Goal: Task Accomplishment & Management: Complete application form

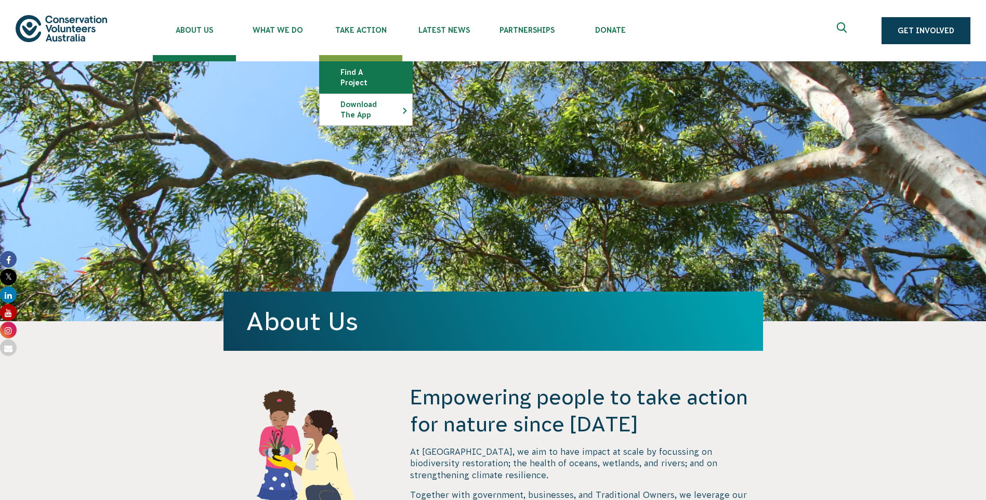
click at [365, 71] on link "Find a project" at bounding box center [366, 77] width 93 height 31
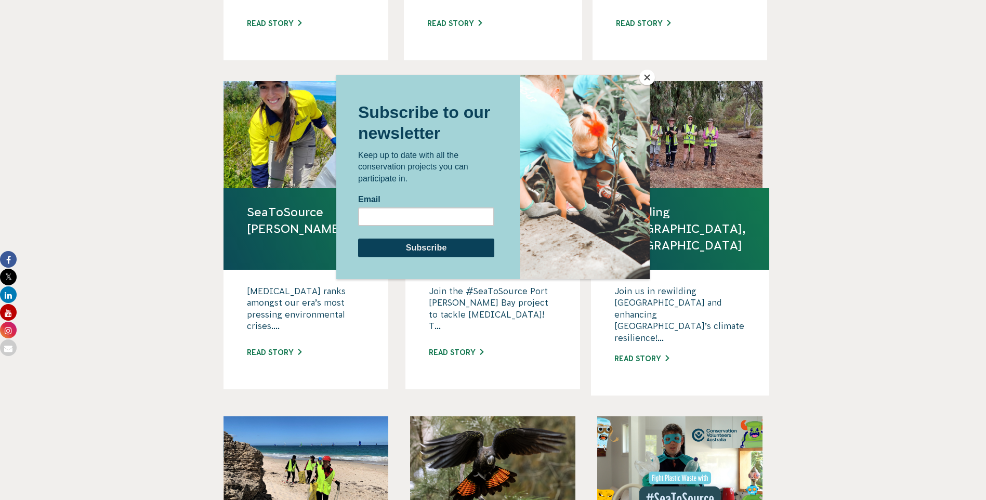
scroll to position [624, 0]
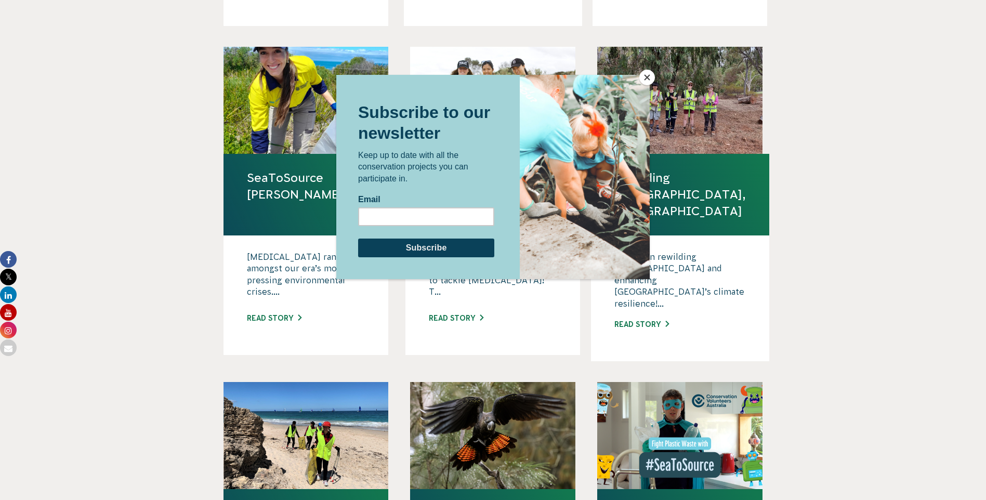
click at [650, 74] on button "Close" at bounding box center [647, 78] width 16 height 16
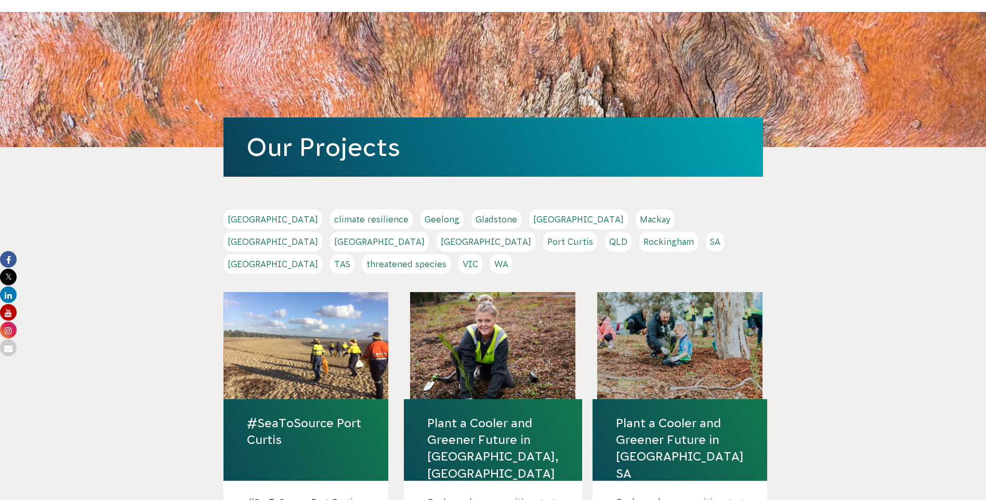
scroll to position [0, 0]
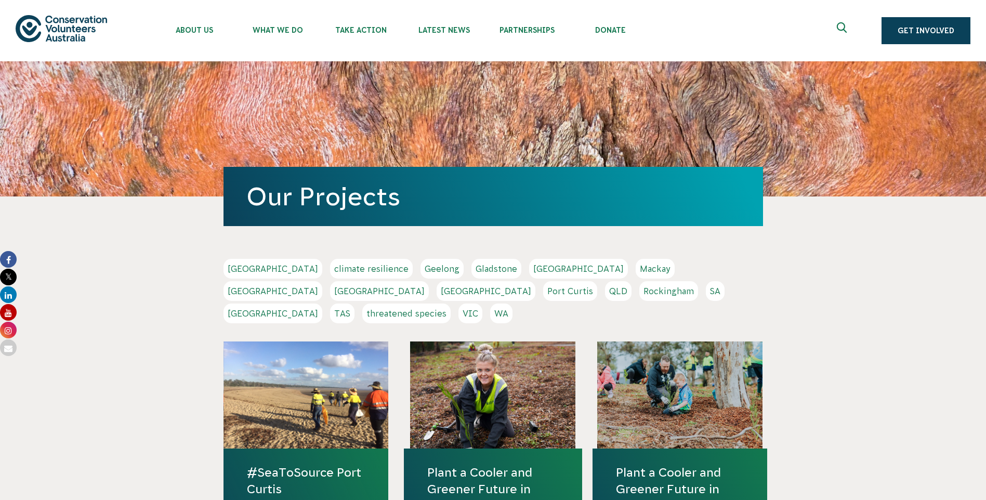
click at [421, 271] on link "Geelong" at bounding box center [442, 269] width 43 height 20
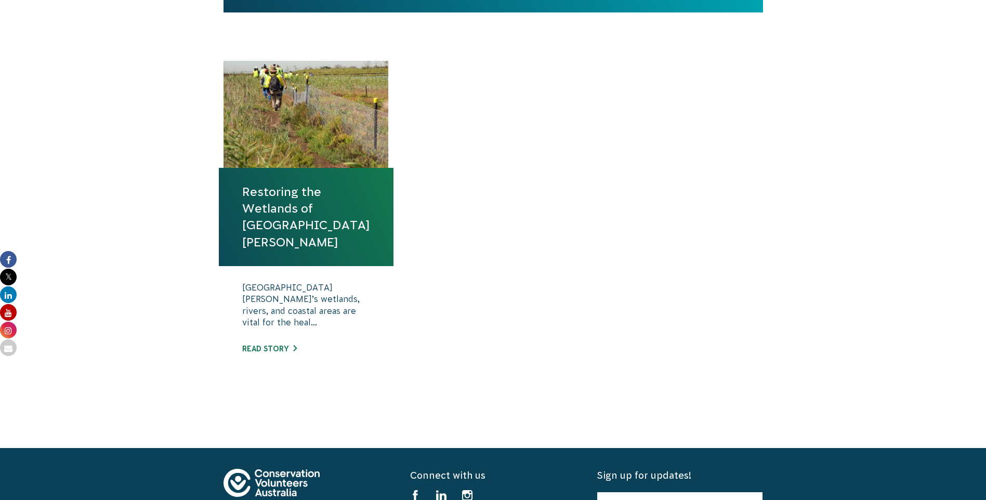
scroll to position [312, 0]
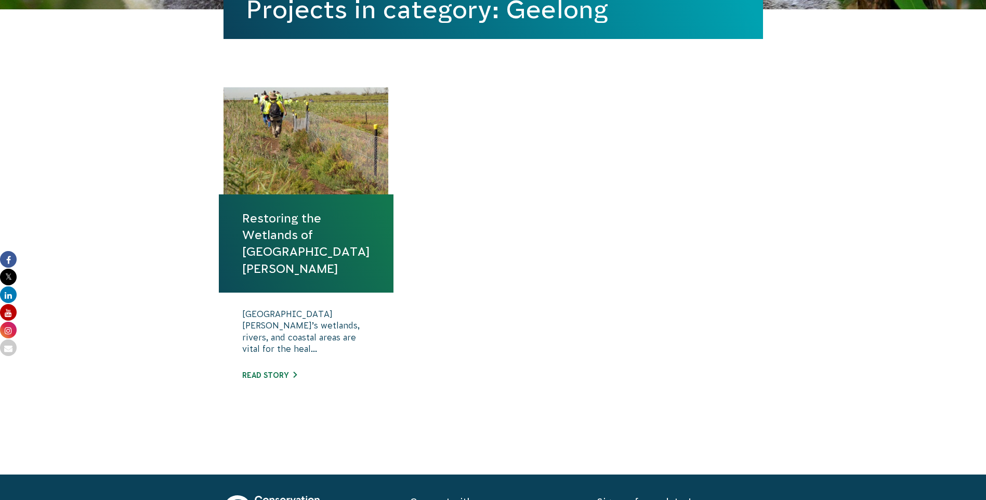
click at [270, 228] on link "Restoring the Wetlands of [GEOGRAPHIC_DATA][PERSON_NAME]" at bounding box center [306, 243] width 128 height 67
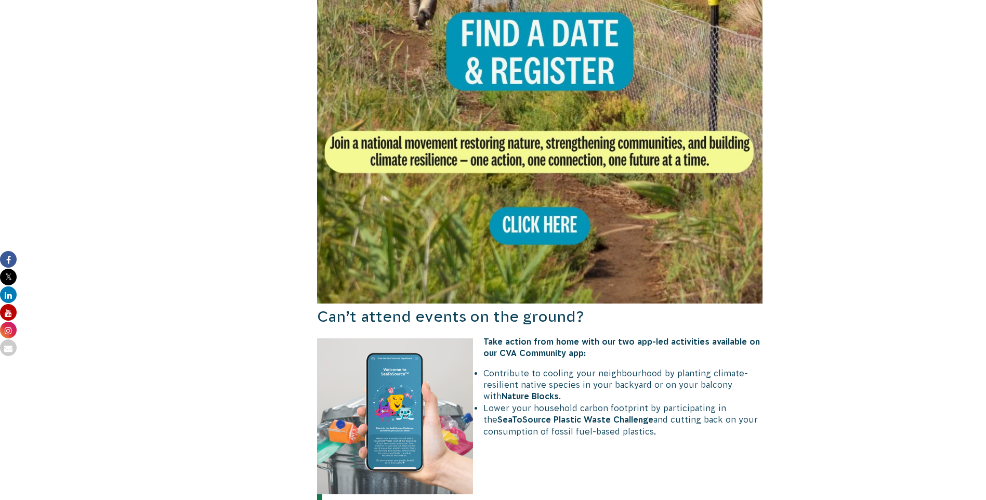
scroll to position [892, 0]
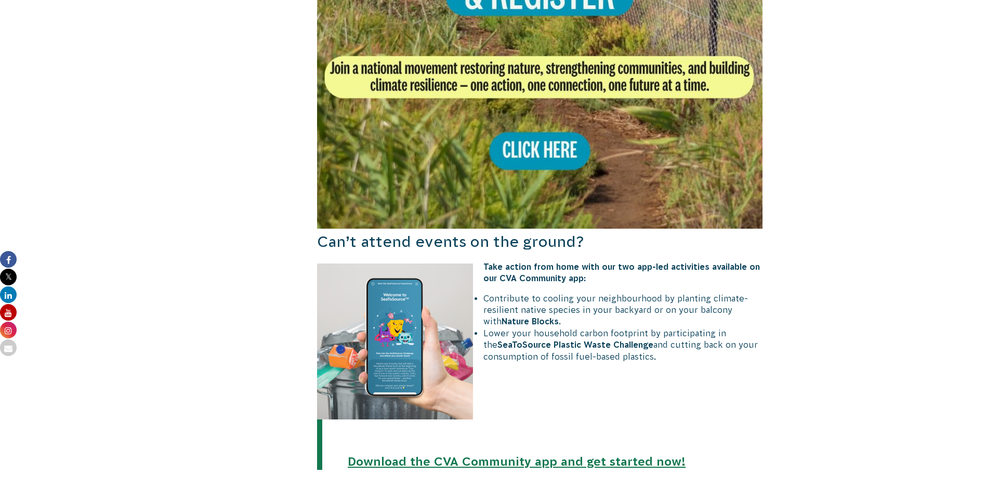
click at [538, 123] on img at bounding box center [540, 6] width 446 height 446
